Goal: Task Accomplishment & Management: Use online tool/utility

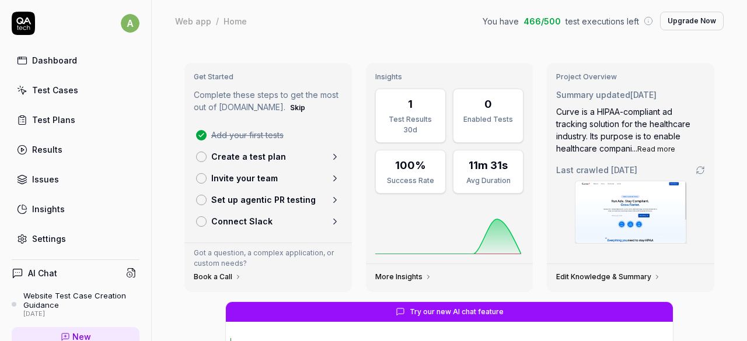
scroll to position [144, 0]
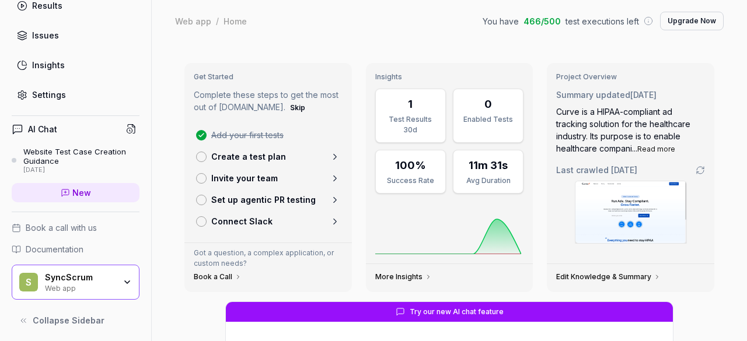
click at [78, 289] on div "Web app" at bounding box center [80, 287] width 70 height 9
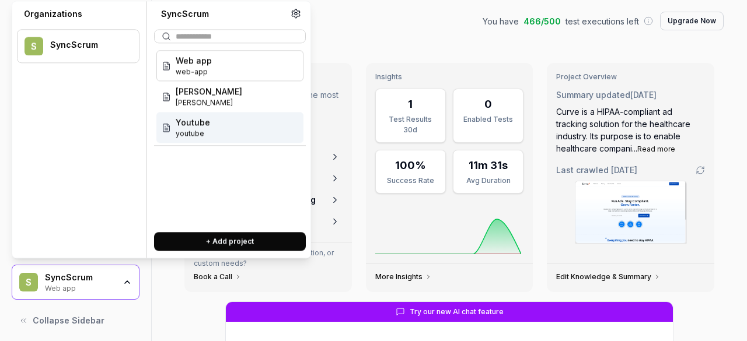
click at [194, 127] on span "Youtube" at bounding box center [193, 122] width 34 height 12
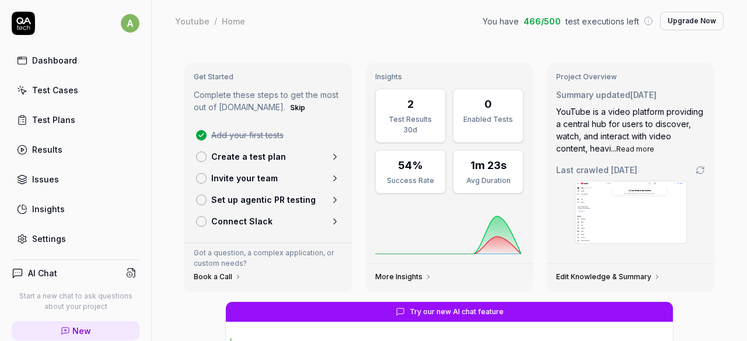
type textarea "*"
click at [56, 96] on link "Test Cases" at bounding box center [76, 90] width 128 height 23
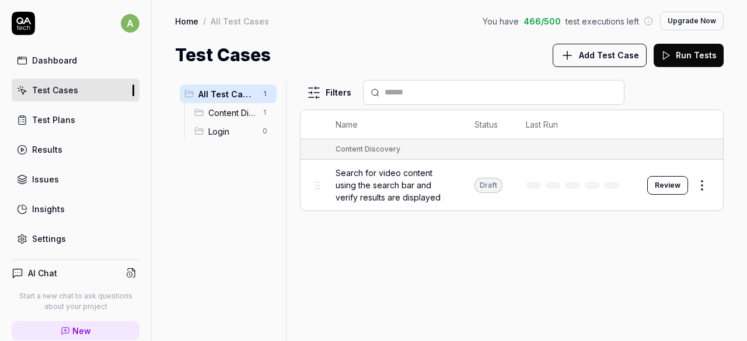
click at [695, 58] on button "Run Tests" at bounding box center [688, 55] width 70 height 23
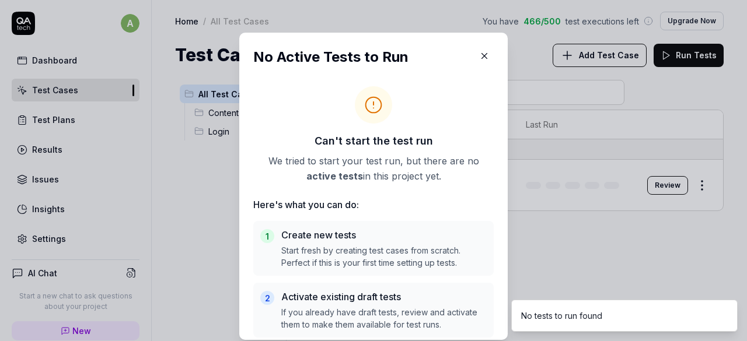
scroll to position [12, 0]
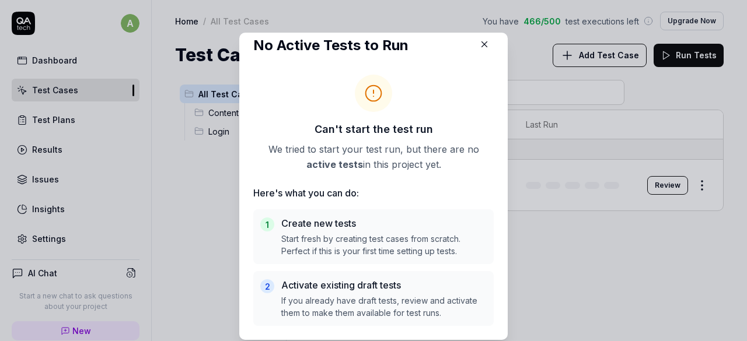
click at [479, 42] on icon "button" at bounding box center [484, 44] width 10 height 10
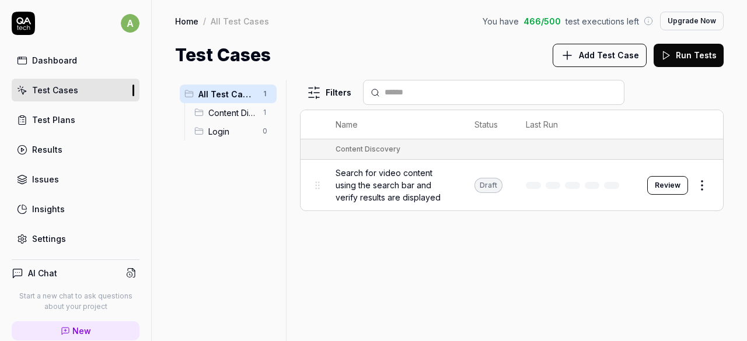
click at [701, 187] on html "a Dashboard Test Cases Test Plans Results Issues Insights Settings AI Chat Star…" at bounding box center [373, 170] width 747 height 341
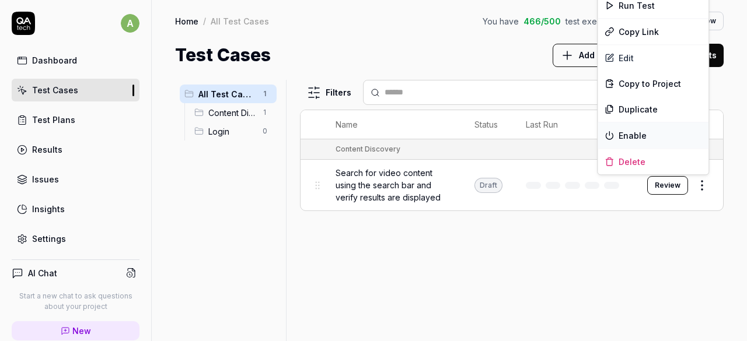
click at [616, 134] on div "Enable" at bounding box center [652, 135] width 111 height 26
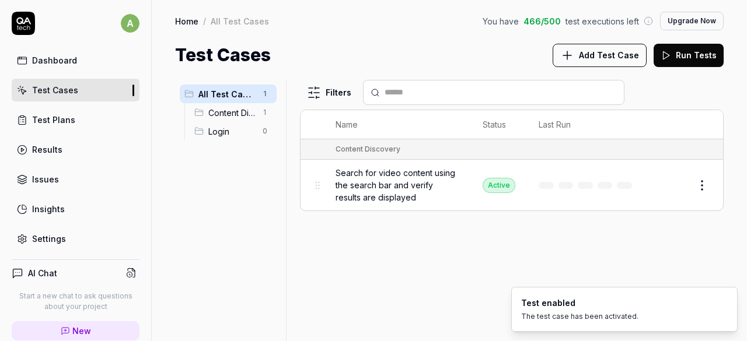
click at [702, 185] on html "a Dashboard Test Cases Test Plans Results Issues Insights Settings AI Chat Star…" at bounding box center [373, 170] width 747 height 341
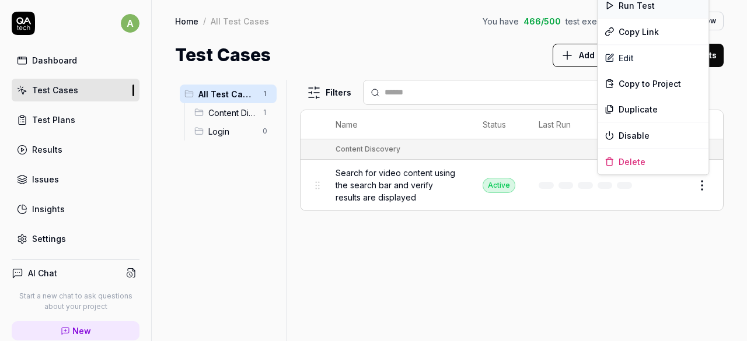
click at [630, 8] on div "Run Test" at bounding box center [652, 5] width 111 height 26
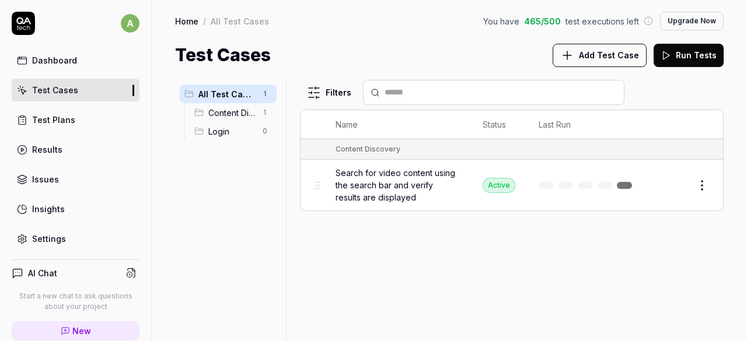
click at [681, 52] on button "Run Tests" at bounding box center [688, 55] width 70 height 23
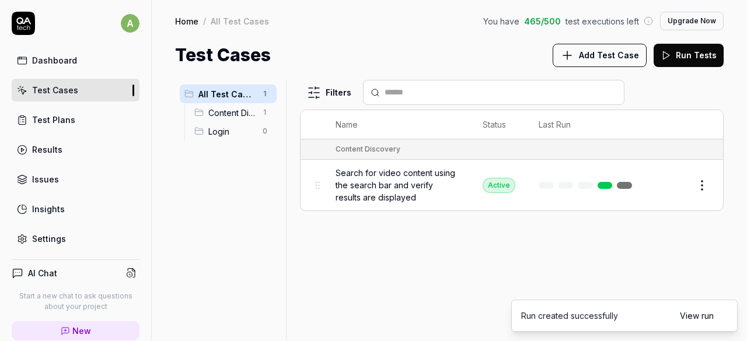
click at [699, 311] on link "View run" at bounding box center [696, 316] width 34 height 12
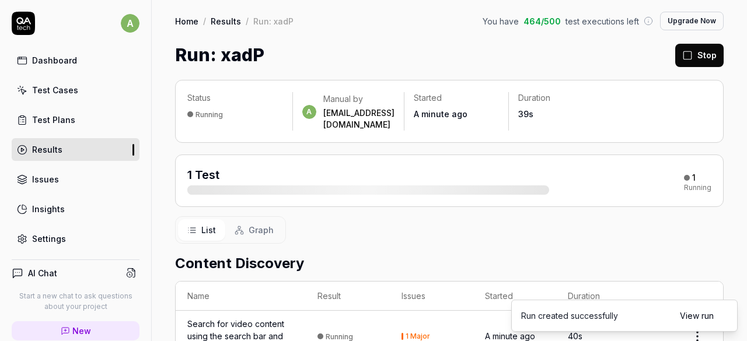
scroll to position [64, 0]
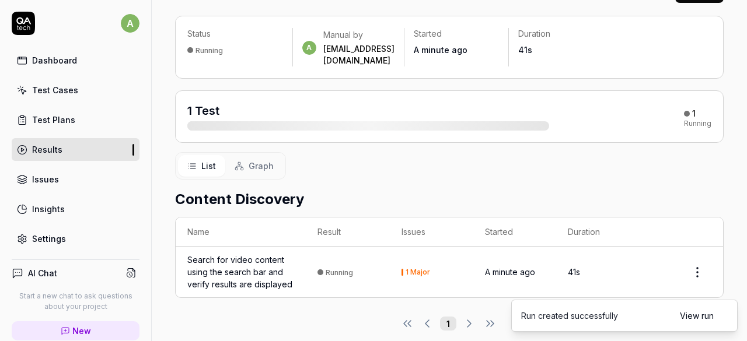
click at [270, 256] on div "Search for video content using the search bar and verify results are displayed" at bounding box center [240, 272] width 107 height 37
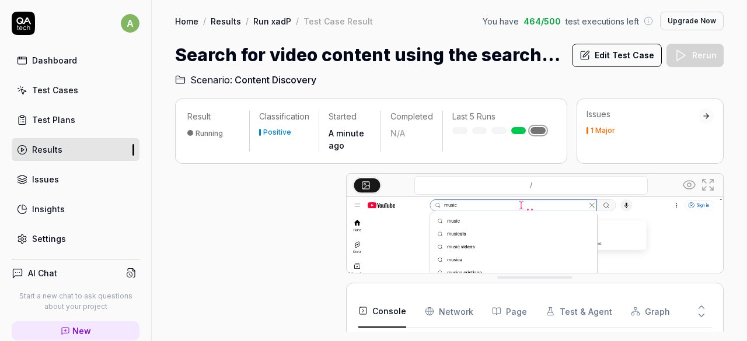
scroll to position [104, 0]
click at [709, 115] on div at bounding box center [706, 116] width 8 height 8
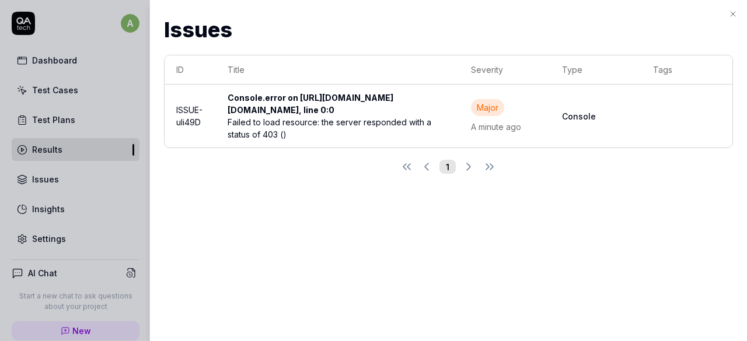
scroll to position [0, 17]
click at [731, 13] on icon "button" at bounding box center [732, 14] width 5 height 5
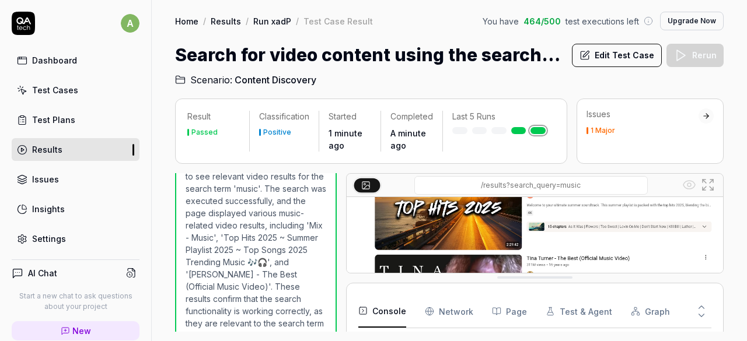
scroll to position [201, 0]
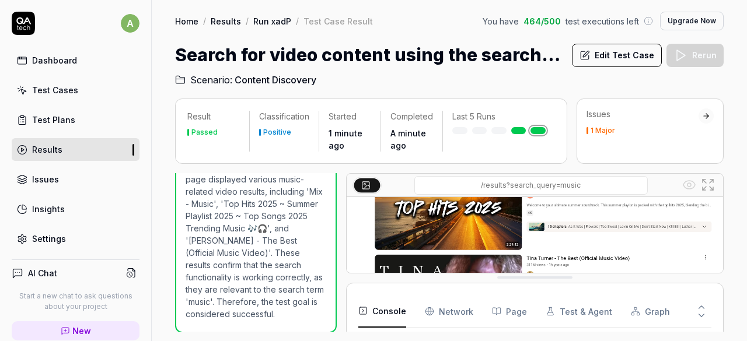
click at [51, 86] on div "Test Cases" at bounding box center [55, 90] width 46 height 12
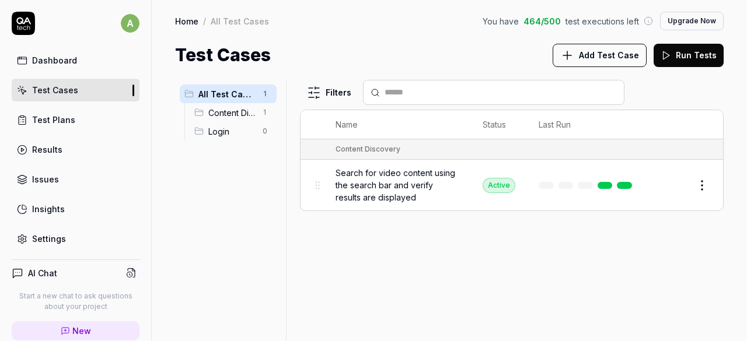
click at [636, 50] on span "Add Test Case" at bounding box center [609, 55] width 60 height 12
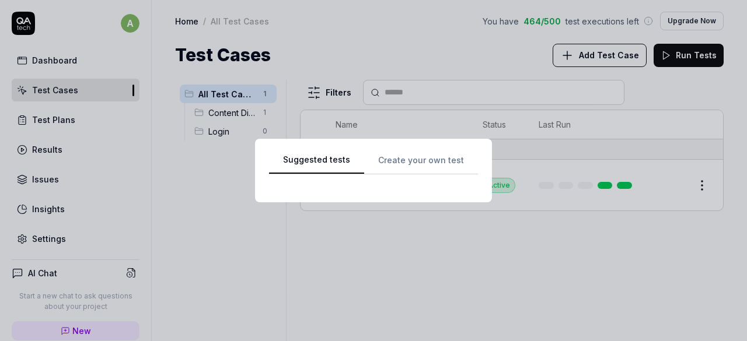
click at [407, 25] on div "Suggested tests Suggested tests Create your own test" at bounding box center [373, 170] width 747 height 341
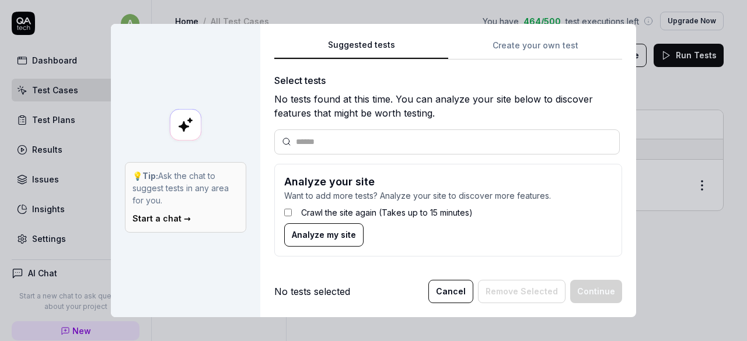
click at [329, 241] on button "Analyze my site" at bounding box center [323, 234] width 79 height 23
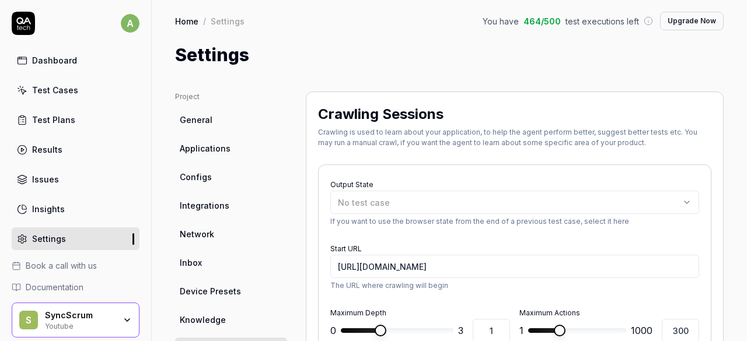
type textarea "*"
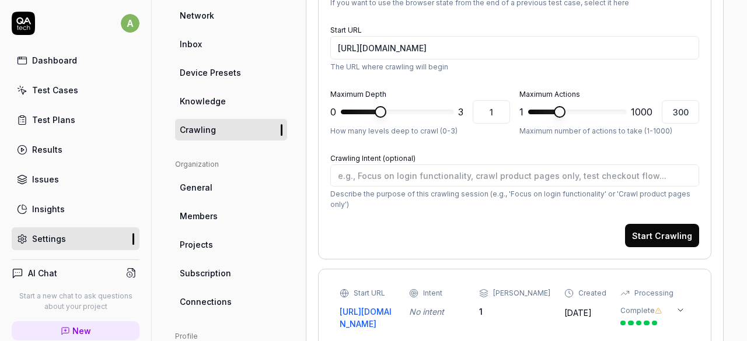
scroll to position [219, 0]
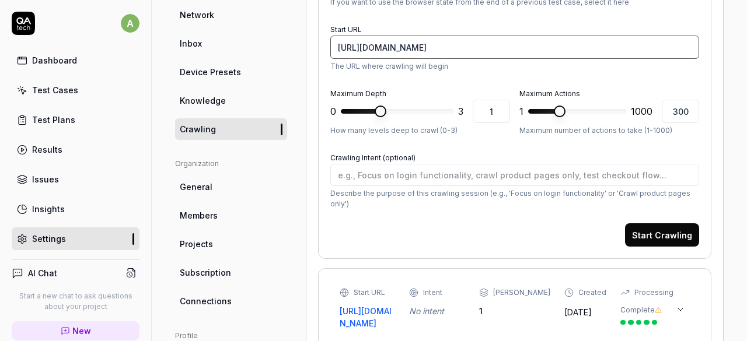
click at [477, 48] on input "https://www.youtube.com/?authuser=0" at bounding box center [514, 47] width 369 height 23
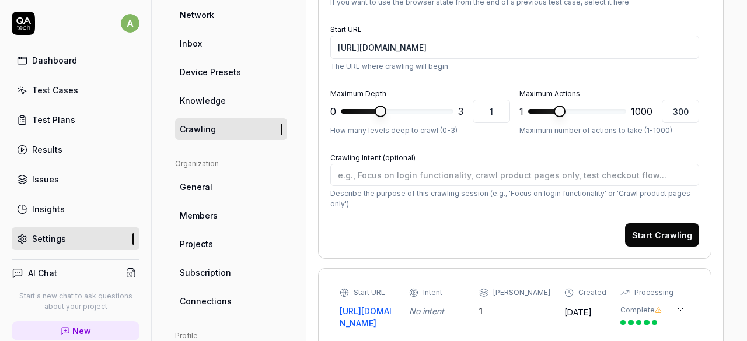
click at [585, 31] on div "Start URL https://www.youtube.com/?authuser=0 The URL where crawling will begin" at bounding box center [514, 47] width 369 height 50
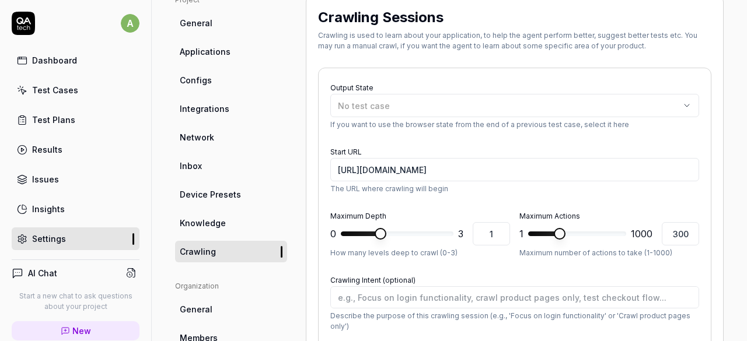
scroll to position [0, 0]
